Goal: Transaction & Acquisition: Purchase product/service

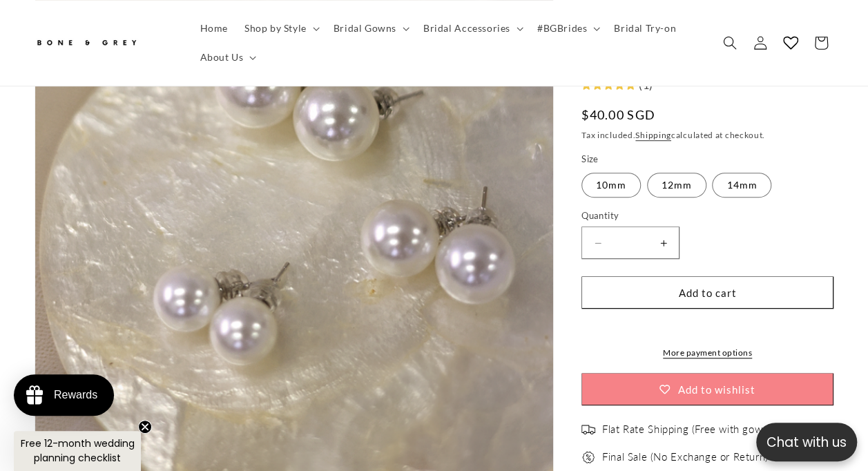
scroll to position [276, 0]
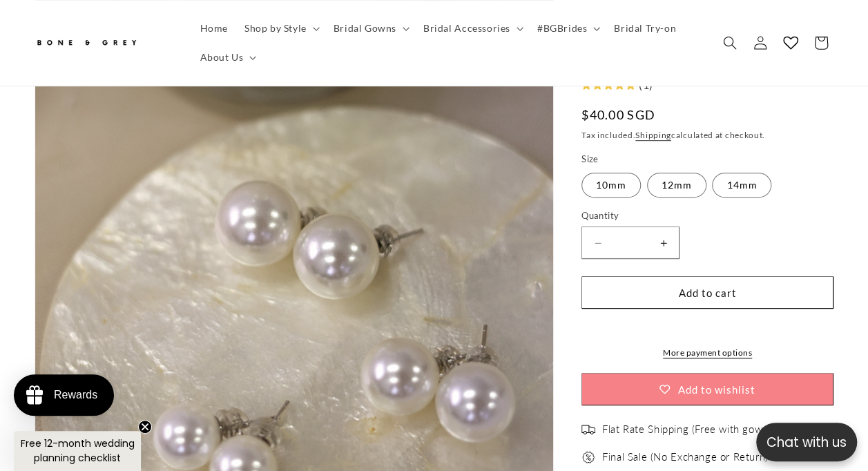
click at [736, 186] on label "14mm Variant sold out or unavailable" at bounding box center [741, 185] width 59 height 25
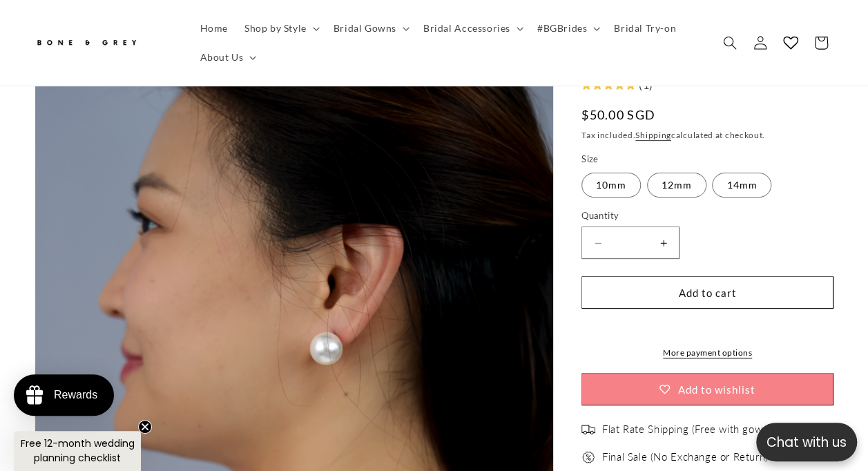
scroll to position [0, 570]
click at [676, 184] on label "12mm Variant sold out or unavailable" at bounding box center [676, 185] width 59 height 25
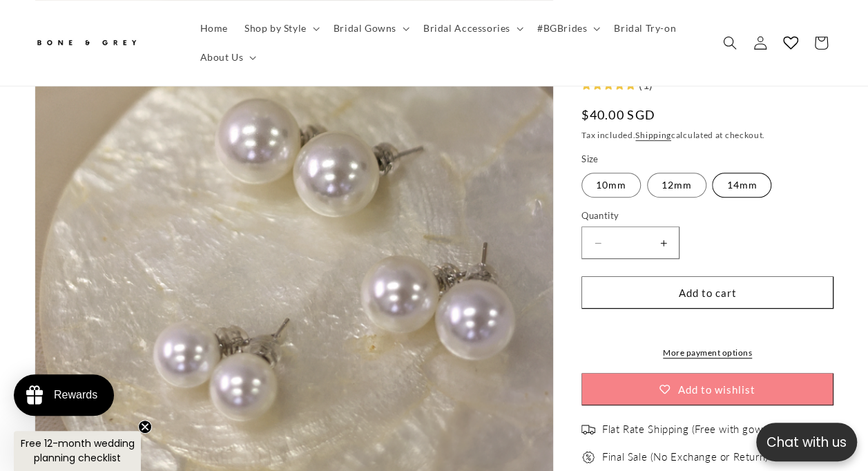
click at [743, 186] on label "14mm Variant sold out or unavailable" at bounding box center [741, 185] width 59 height 25
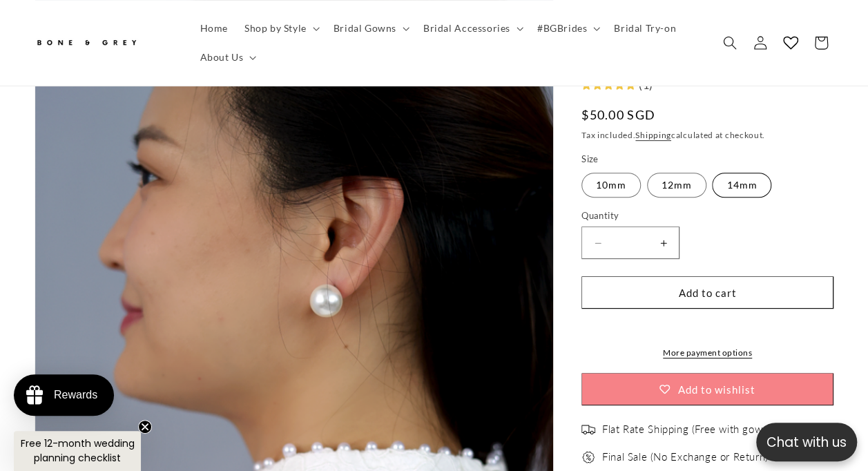
scroll to position [151, 0]
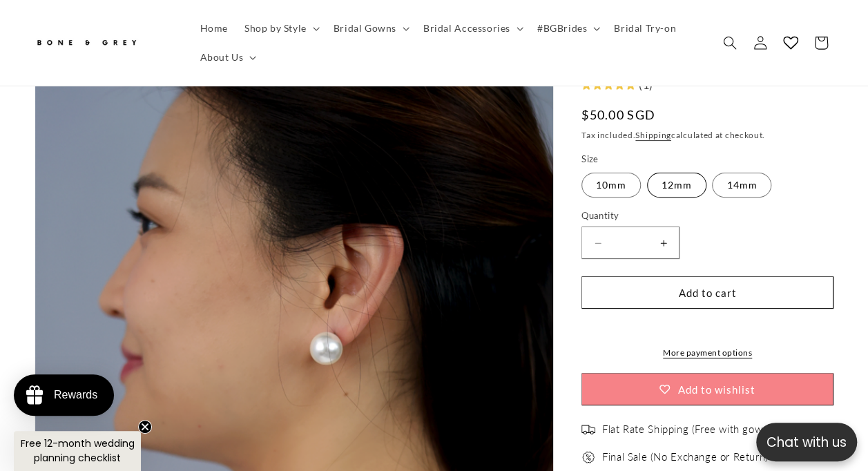
click at [668, 174] on label "12mm Variant sold out or unavailable" at bounding box center [676, 185] width 59 height 25
